Goal: Task Accomplishment & Management: Use online tool/utility

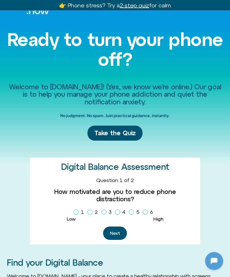
scroll to position [20, 0]
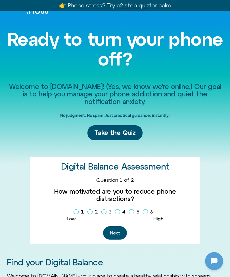
click at [115, 226] on button "Next" at bounding box center [115, 232] width 24 height 13
click at [128, 132] on span "Take the Quiz" at bounding box center [114, 133] width 41 height 8
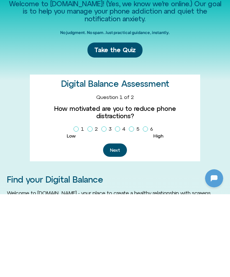
scroll to position [183, 0]
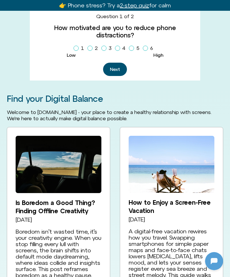
click at [147, 43] on label "6" at bounding box center [149, 48] width 12 height 10
click at [110, 63] on button "Next" at bounding box center [115, 69] width 24 height 13
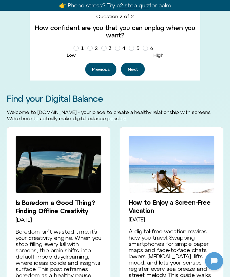
click at [89, 70] on button "Previous" at bounding box center [100, 69] width 31 height 13
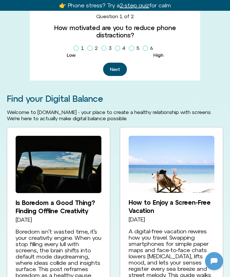
click at [117, 63] on button "Next" at bounding box center [115, 69] width 24 height 13
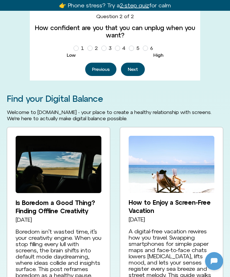
click at [72, 50] on div "How confident are you that you can unplug when you want? 1 2 3 4 5 6" at bounding box center [114, 38] width 161 height 29
click at [75, 45] on label "1" at bounding box center [79, 48] width 13 height 10
click at [130, 64] on button "Next" at bounding box center [133, 69] width 24 height 13
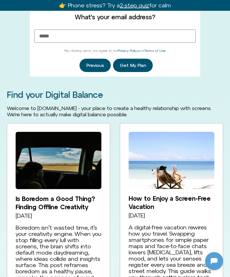
click at [90, 64] on button "Previous" at bounding box center [94, 65] width 31 height 13
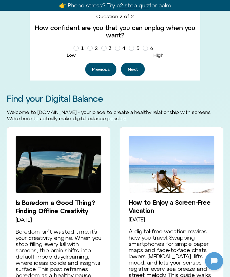
click at [138, 67] on button "Next" at bounding box center [133, 69] width 24 height 13
